Goal: Task Accomplishment & Management: Manage account settings

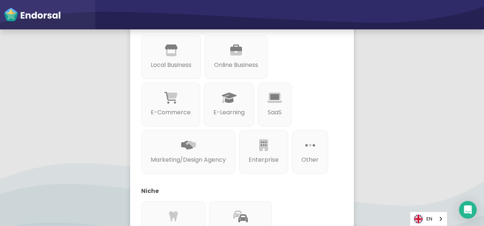
scroll to position [176, 0]
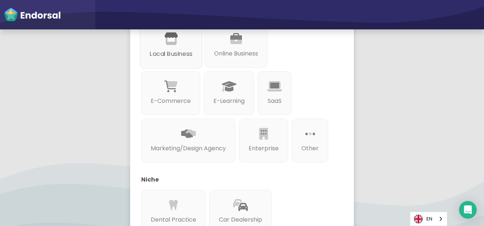
click at [176, 57] on p "Local Business" at bounding box center [171, 53] width 43 height 9
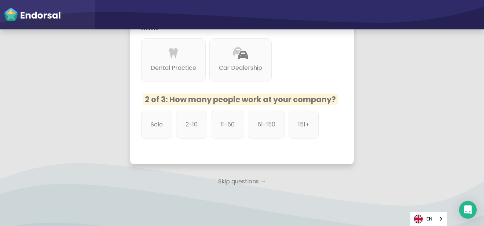
scroll to position [352, 0]
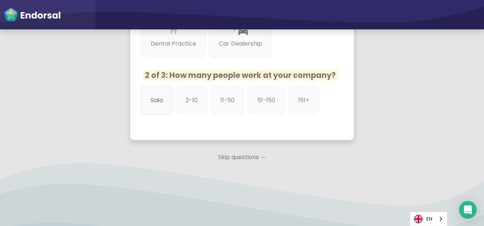
click at [150, 105] on p "Solo" at bounding box center [156, 100] width 13 height 9
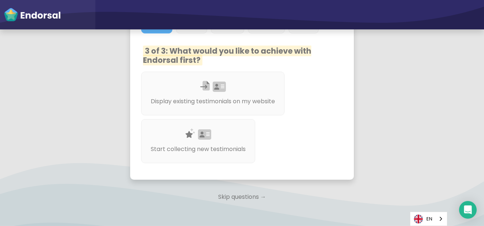
scroll to position [440, 0]
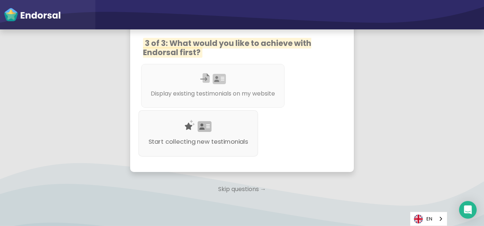
click at [218, 146] on p "Start collecting new testimonials" at bounding box center [199, 141] width 100 height 9
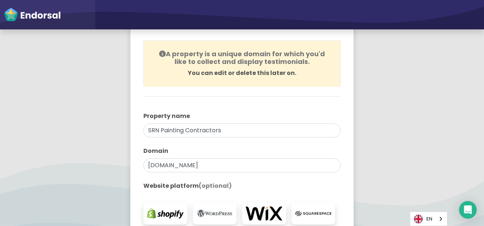
scroll to position [88, 0]
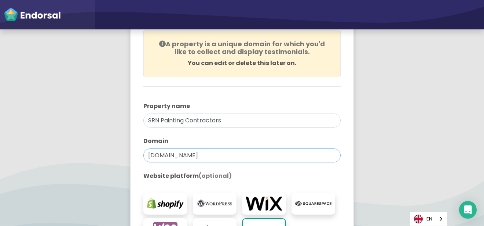
drag, startPoint x: 238, startPoint y: 153, endPoint x: 138, endPoint y: 156, distance: 100.6
click at [138, 156] on div "You're all set! Create your first property to start using Endorsal. A property …" at bounding box center [242, 137] width 216 height 331
paste input "[URL][DOMAIN_NAME]"
type input "[DOMAIN_NAME]"
click at [437, 156] on app-survey "You're all set! Create your first property to start using Endorsal. A property …" at bounding box center [242, 142] width 484 height 366
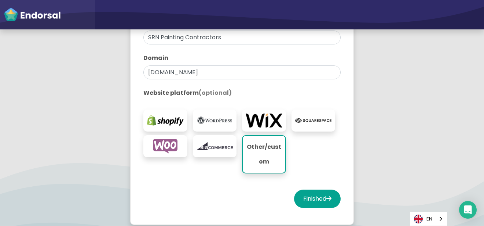
scroll to position [176, 0]
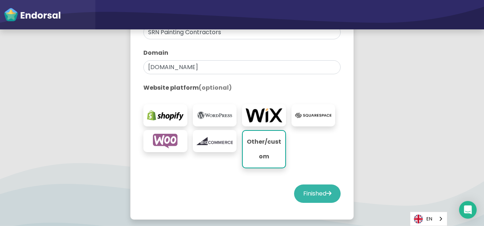
click at [317, 193] on button "Finished" at bounding box center [317, 193] width 47 height 18
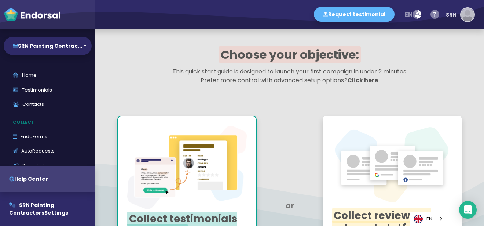
click at [467, 14] on img "button" at bounding box center [467, 14] width 13 height 13
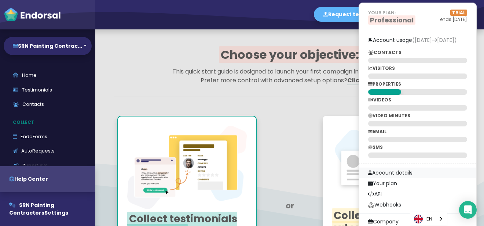
click at [394, 172] on link "Account details" at bounding box center [417, 172] width 117 height 11
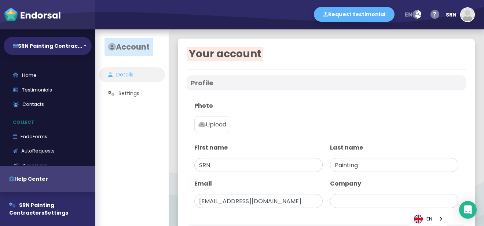
type input "SRN Painting Contractors"
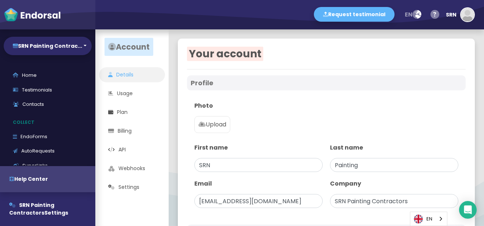
click at [222, 120] on p "Upload" at bounding box center [212, 124] width 28 height 9
click at [0, 0] on input "Upload" at bounding box center [0, 0] width 0 height 0
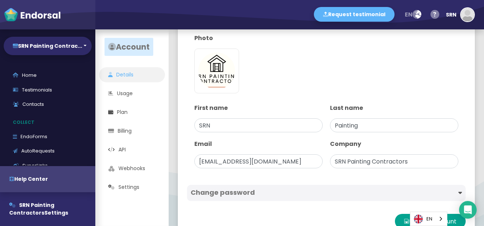
scroll to position [88, 0]
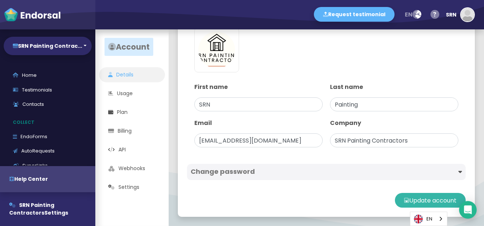
click at [424, 200] on button "Update account" at bounding box center [430, 200] width 71 height 15
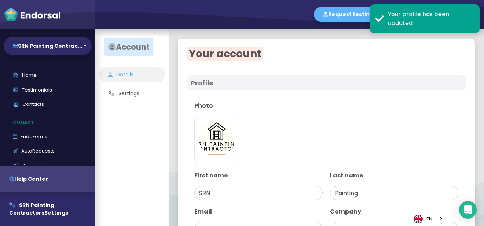
type input "SRN Painting Contractors"
click at [358, 116] on div "Photo [URL][DOMAIN_NAME]" at bounding box center [326, 133] width 271 height 70
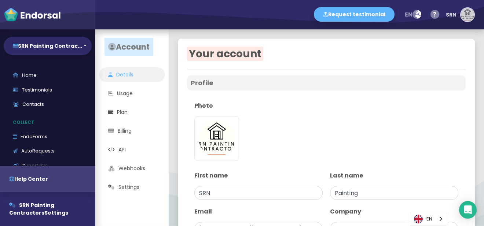
click at [468, 16] on img "button" at bounding box center [467, 14] width 13 height 13
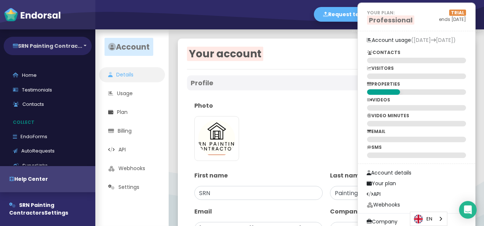
click at [87, 50] on button "SRN Painting Contrac..." at bounding box center [48, 46] width 88 height 18
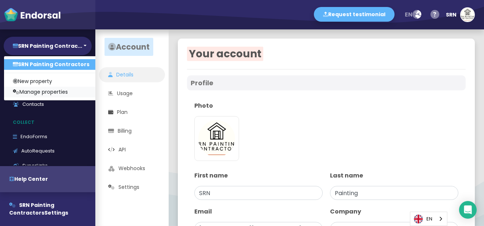
click at [69, 94] on link "Manage properties" at bounding box center [51, 92] width 94 height 11
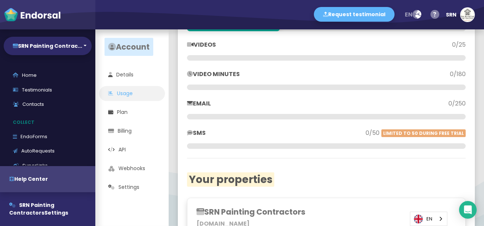
scroll to position [193, 0]
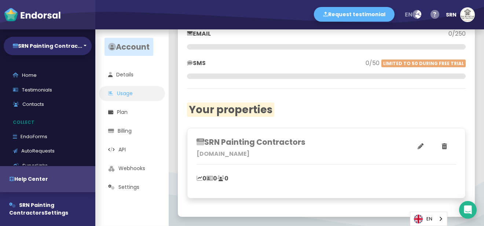
click at [253, 156] on p "[DOMAIN_NAME]" at bounding box center [262, 153] width 130 height 9
click at [409, 148] on button at bounding box center [421, 146] width 24 height 18
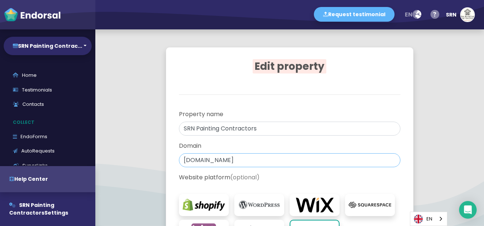
drag, startPoint x: 249, startPoint y: 163, endPoint x: 186, endPoint y: 161, distance: 62.8
click at [171, 161] on div "Edit property A property is a unique domain for which you'd like to collect and…" at bounding box center [290, 181] width 240 height 260
paste input "[URL][DOMAIN_NAME]"
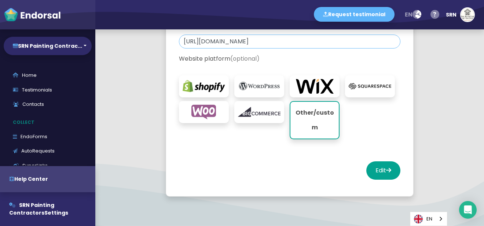
scroll to position [126, 0]
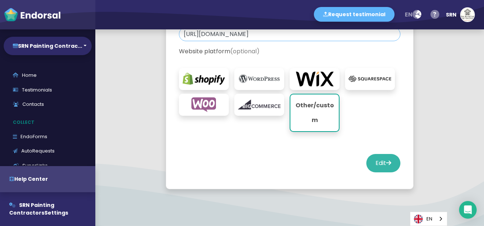
type input "[URL][DOMAIN_NAME]"
click at [375, 164] on button "Edit" at bounding box center [384, 163] width 34 height 18
select select "14"
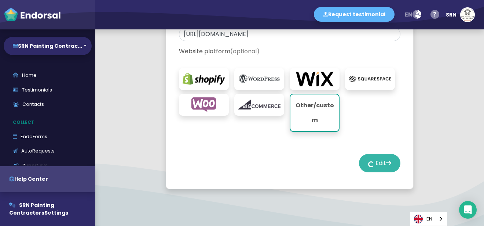
select select "14"
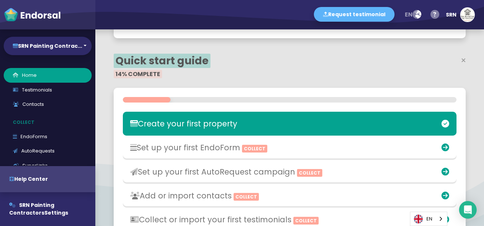
scroll to position [88, 0]
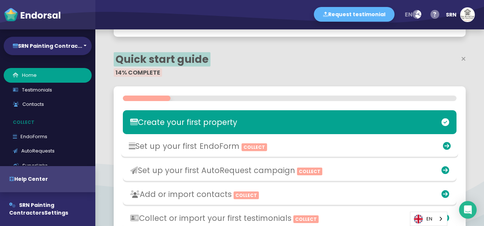
click at [443, 146] on icon at bounding box center [447, 146] width 8 height 8
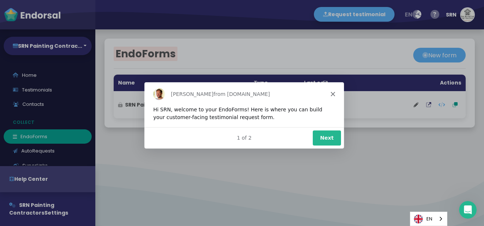
click at [332, 92] on polygon "Close" at bounding box center [333, 93] width 4 height 4
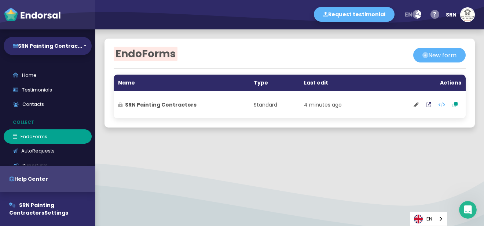
click at [385, 152] on div at bounding box center [289, 150] width 389 height 9
click at [77, 48] on button "SRN Painting Contrac..." at bounding box center [48, 46] width 88 height 18
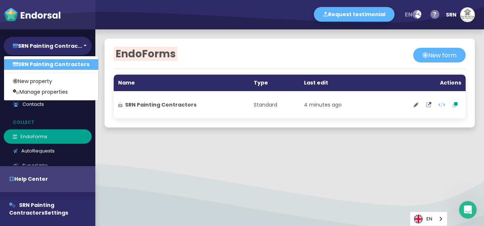
click at [180, 192] on div "EndoForms New form Name Type Last edit Actions SRN Painting Contractors Standar…" at bounding box center [289, 127] width 389 height 196
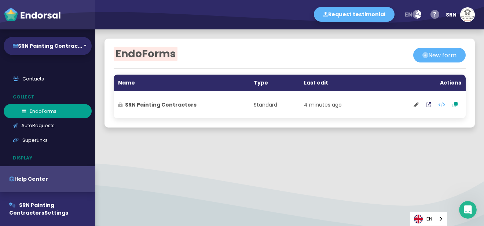
scroll to position [44, 0]
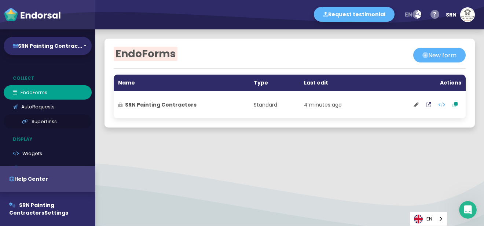
click at [41, 124] on link "SuperLinks" at bounding box center [48, 121] width 88 height 15
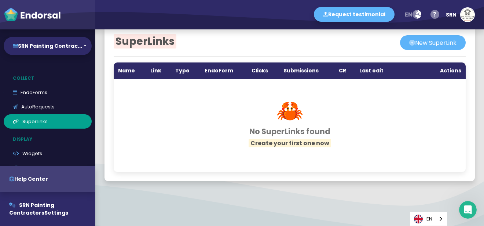
scroll to position [50, 0]
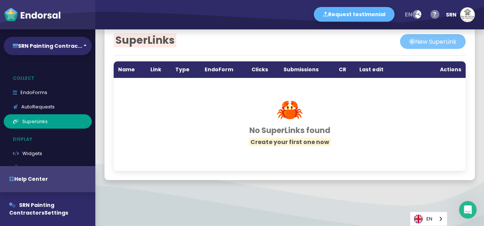
click at [422, 40] on button "New SuperLink" at bounding box center [433, 41] width 66 height 15
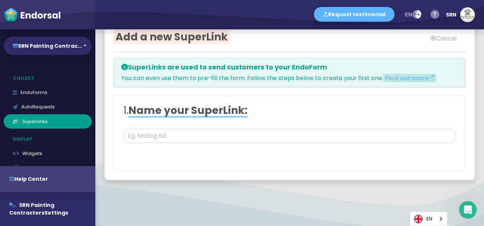
scroll to position [17, 0]
click at [190, 139] on input "text" at bounding box center [289, 136] width 333 height 14
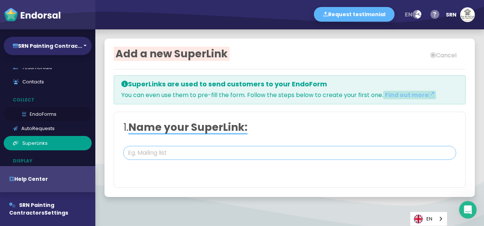
scroll to position [0, 0]
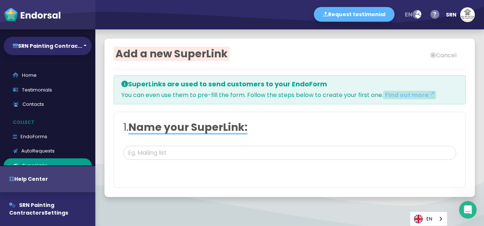
click at [376, 29] on div "Add a new SuperLink Cancel SuperLinks are used to send customers to your EndoFo…" at bounding box center [289, 117] width 389 height 176
click at [463, 13] on img "button" at bounding box center [467, 14] width 13 height 13
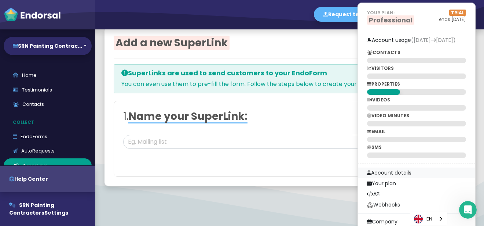
scroll to position [17, 0]
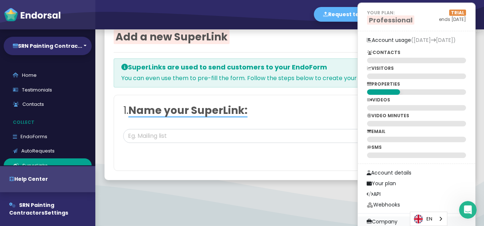
click at [385, 224] on link "Company" at bounding box center [416, 221] width 117 height 11
select select
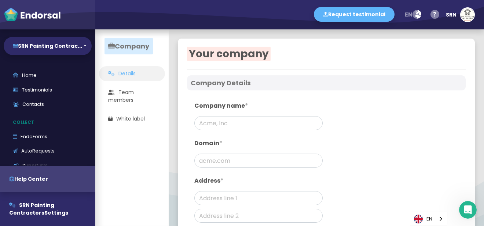
type input "SRN Painting Contractors"
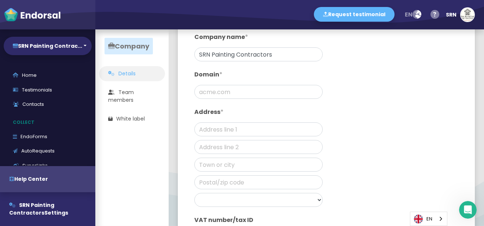
scroll to position [88, 0]
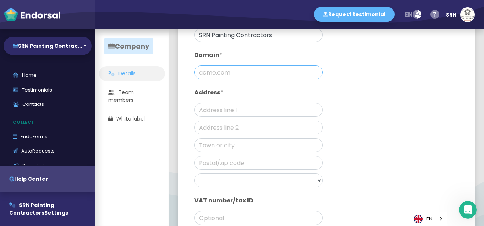
click at [233, 70] on input "text" at bounding box center [258, 72] width 128 height 14
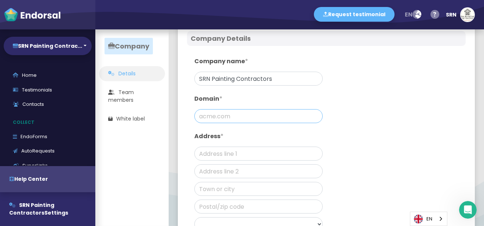
scroll to position [44, 0]
paste input "[URL][DOMAIN_NAME]"
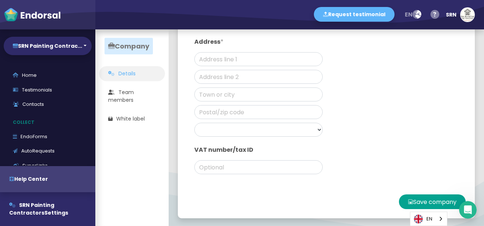
scroll to position [140, 0]
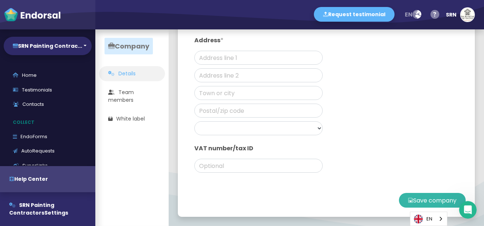
click at [401, 202] on button "Save company" at bounding box center [432, 200] width 67 height 15
type input "[DOMAIN_NAME]"
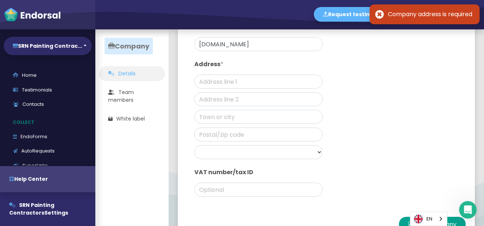
scroll to position [52, 0]
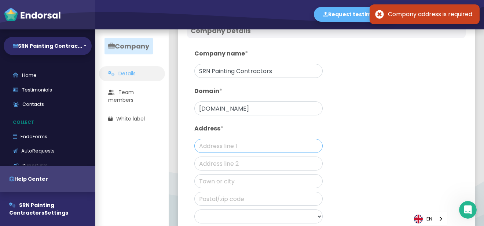
click at [276, 147] on input "text" at bounding box center [258, 146] width 128 height 14
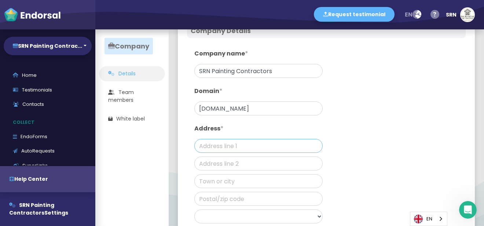
type input "[STREET_ADDRESS][PERSON_NAME]"
type input "[GEOGRAPHIC_DATA]"
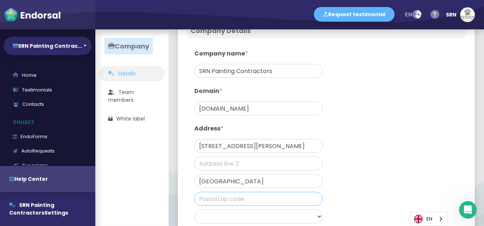
type input "3977"
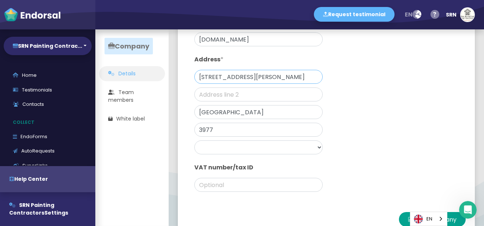
scroll to position [140, 0]
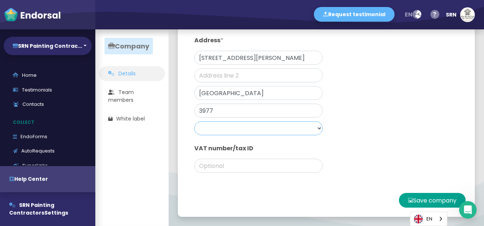
select select "[GEOGRAPHIC_DATA]"
click at [194, 121] on select "[GEOGRAPHIC_DATA] [GEOGRAPHIC_DATA] [GEOGRAPHIC_DATA] [GEOGRAPHIC_DATA] [GEOGRA…" at bounding box center [258, 128] width 128 height 14
click at [405, 197] on button "Save company" at bounding box center [432, 200] width 67 height 15
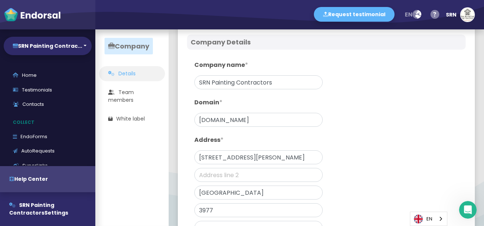
scroll to position [0, 0]
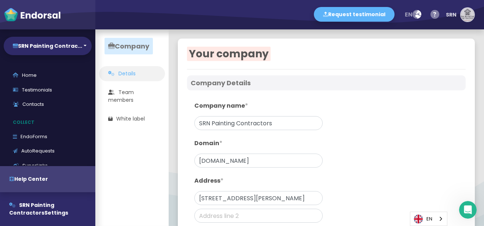
click at [473, 14] on img "button" at bounding box center [467, 14] width 13 height 13
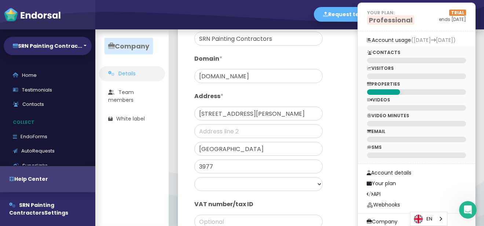
scroll to position [132, 0]
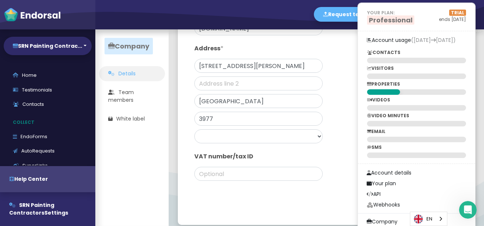
click at [324, 207] on div "Save company" at bounding box center [326, 208] width 279 height 15
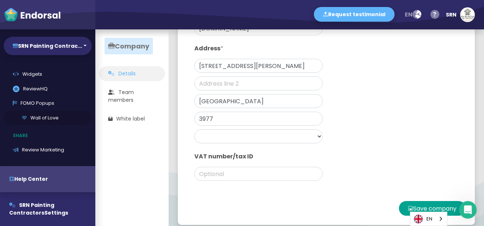
scroll to position [88, 0]
